Goal: Find specific page/section: Find specific page/section

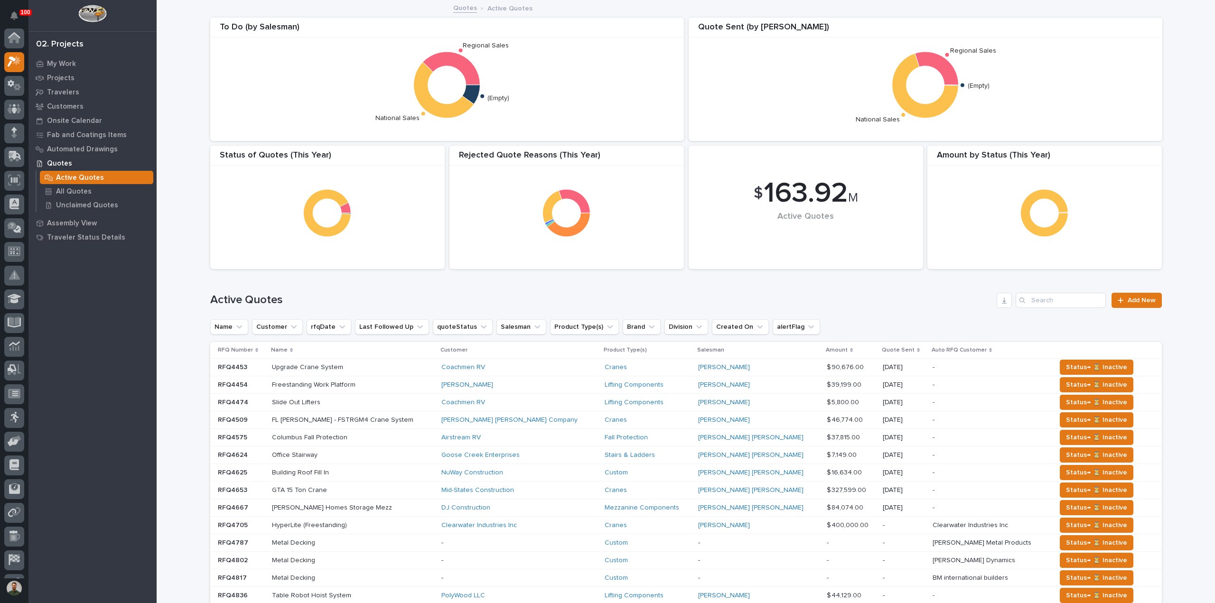
scroll to position [24, 0]
click at [66, 62] on p "My Work" at bounding box center [61, 64] width 29 height 9
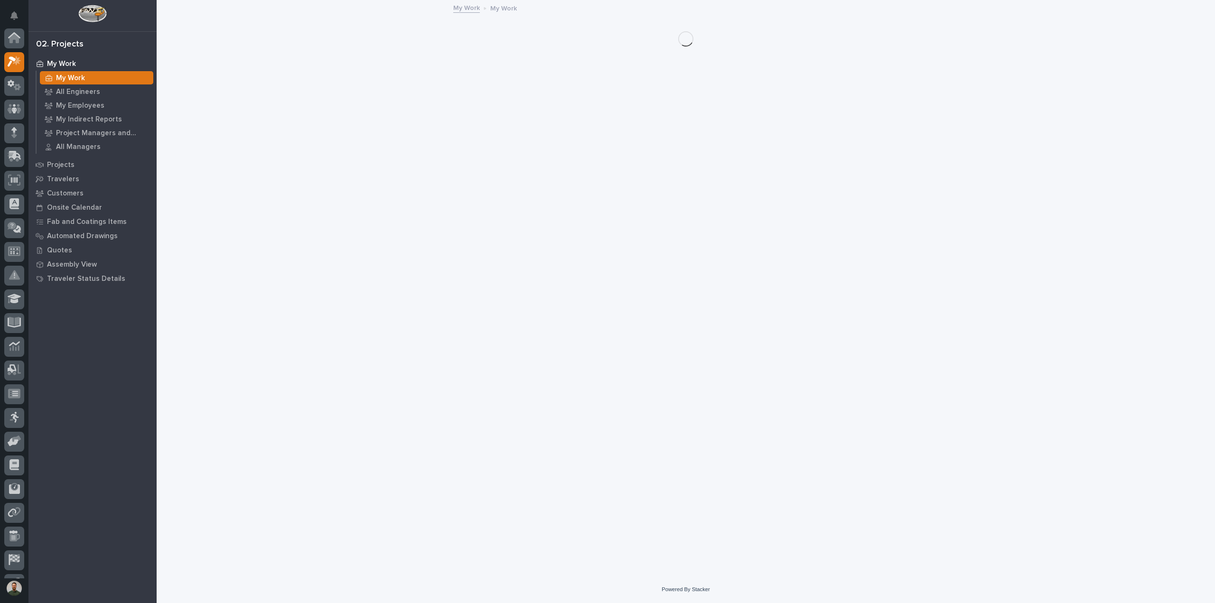
scroll to position [24, 0]
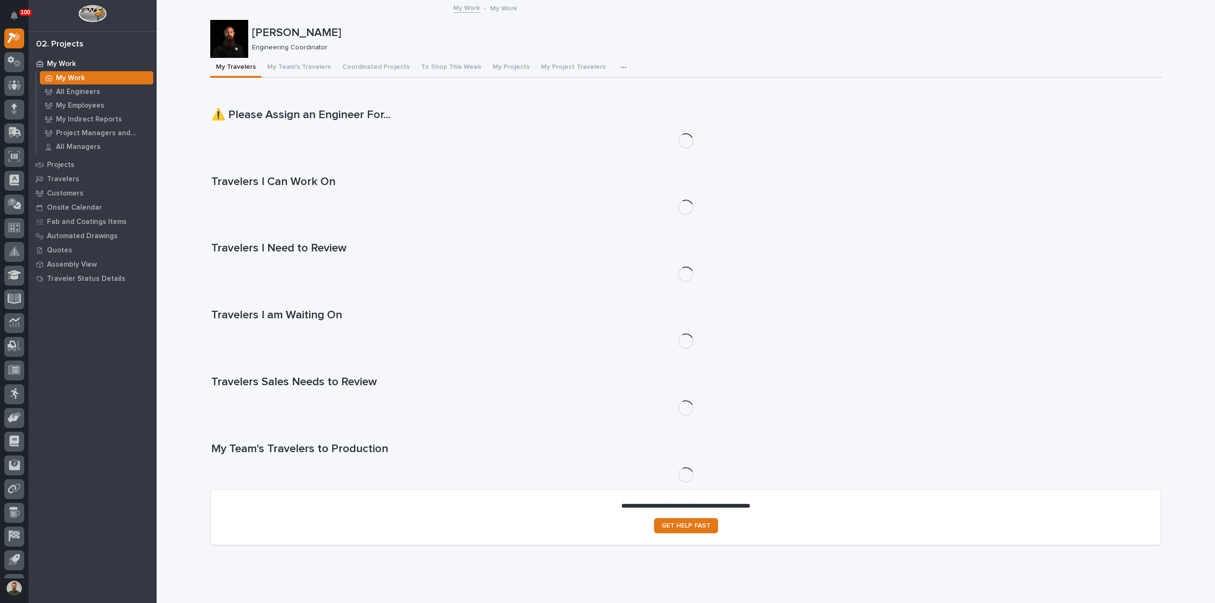
click at [308, 34] on p "[PERSON_NAME]" at bounding box center [705, 33] width 906 height 14
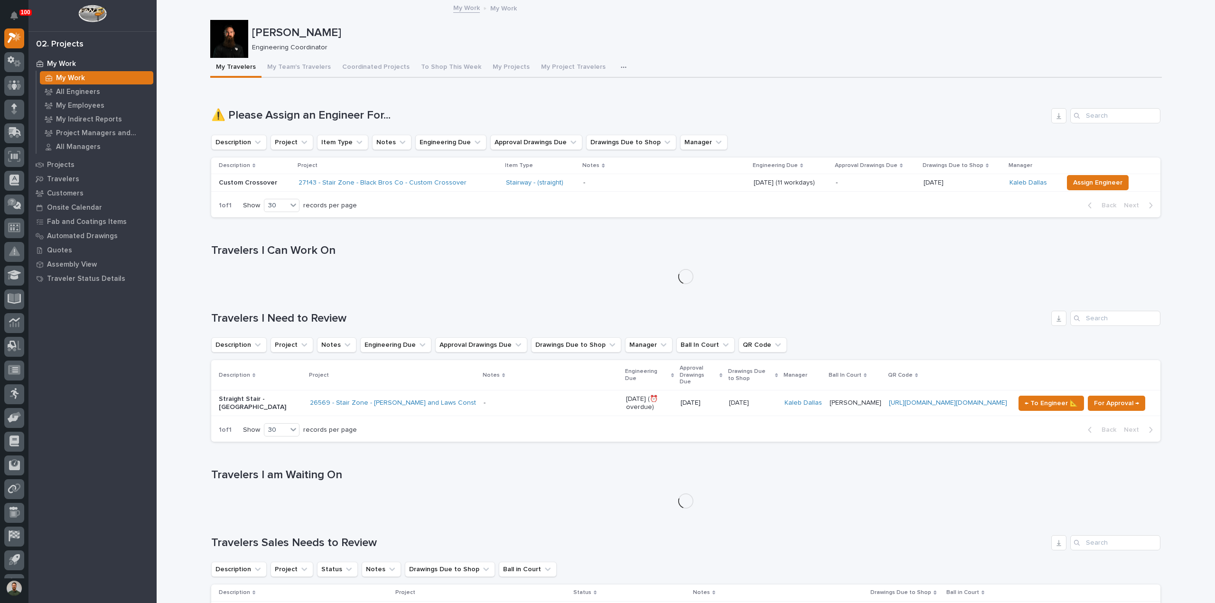
click at [308, 34] on p "[PERSON_NAME]" at bounding box center [705, 33] width 906 height 14
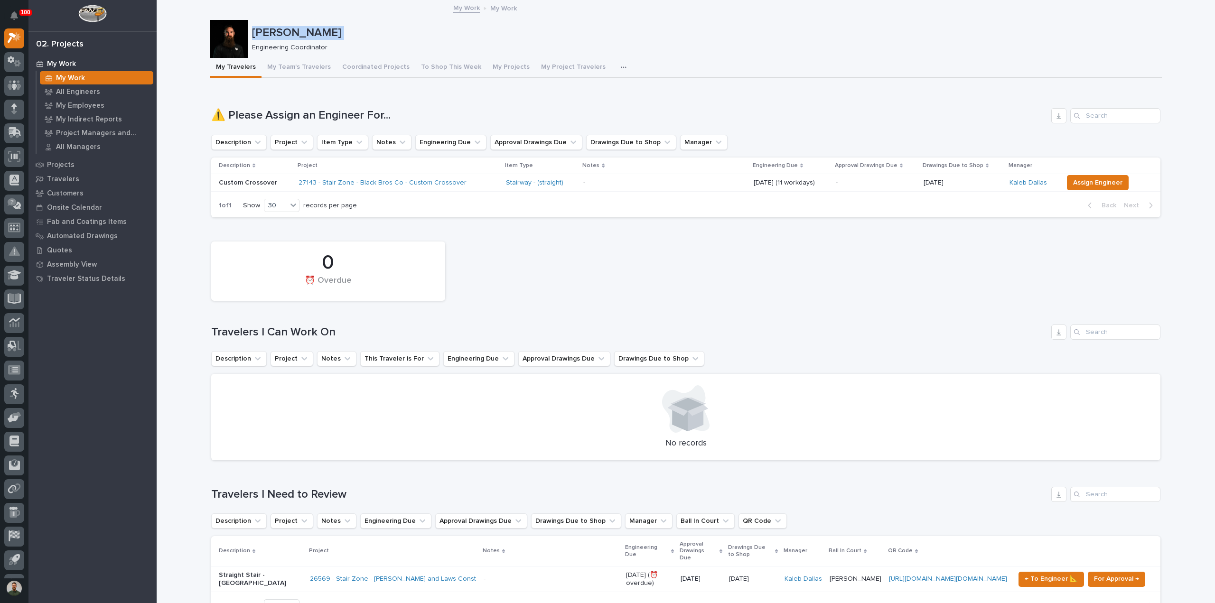
click at [308, 34] on p "[PERSON_NAME]" at bounding box center [705, 33] width 906 height 14
click at [309, 26] on p "[PERSON_NAME]" at bounding box center [705, 33] width 906 height 14
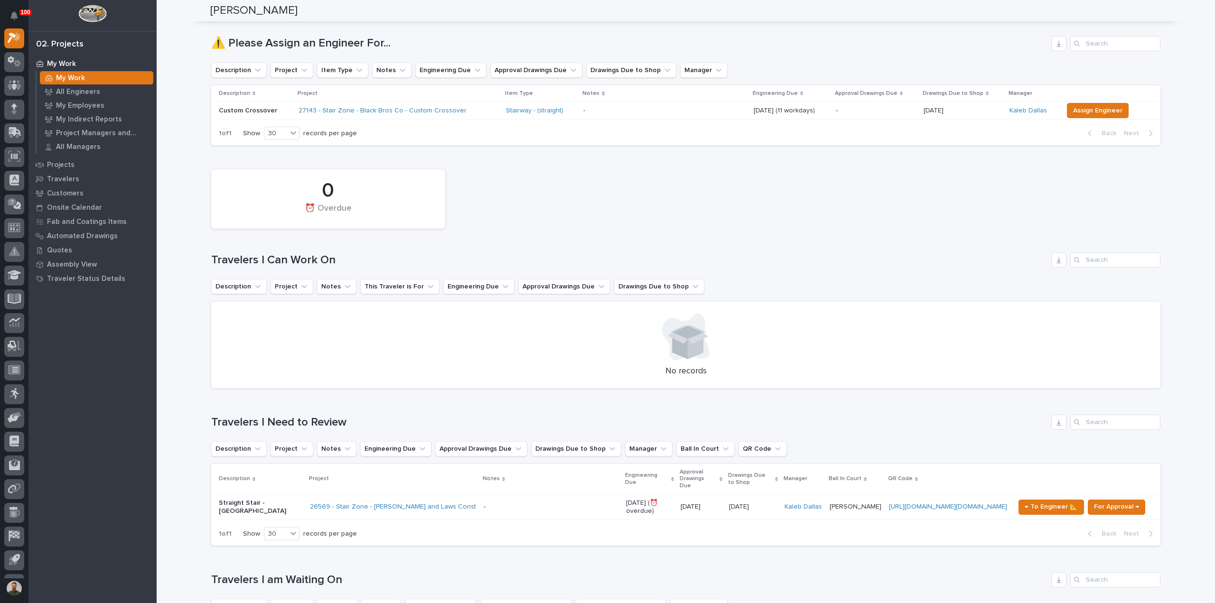
scroll to position [0, 0]
